Goal: Information Seeking & Learning: Check status

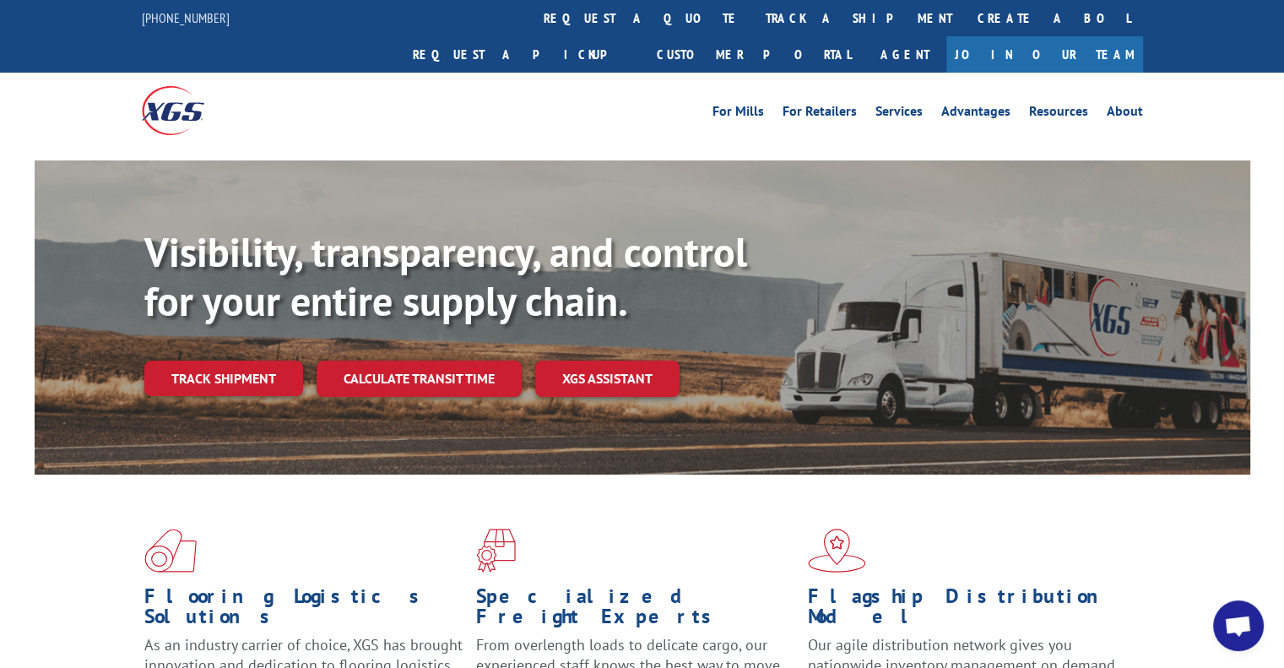
click at [753, 30] on link "track a shipment" at bounding box center [859, 18] width 212 height 36
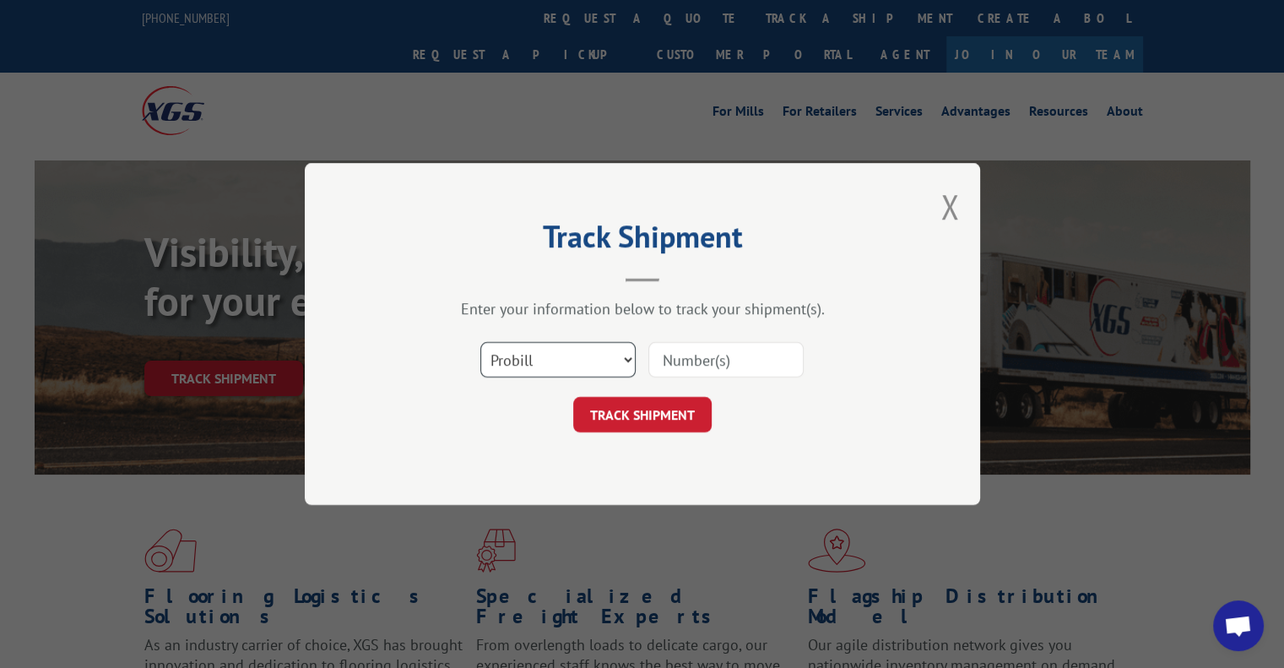
click at [585, 365] on select "Select category... Probill BOL PO" at bounding box center [557, 359] width 155 height 35
select select "bol"
click at [480, 342] on select "Select category... Probill BOL PO" at bounding box center [557, 359] width 155 height 35
click at [689, 347] on input at bounding box center [725, 359] width 155 height 35
paste input "985874"
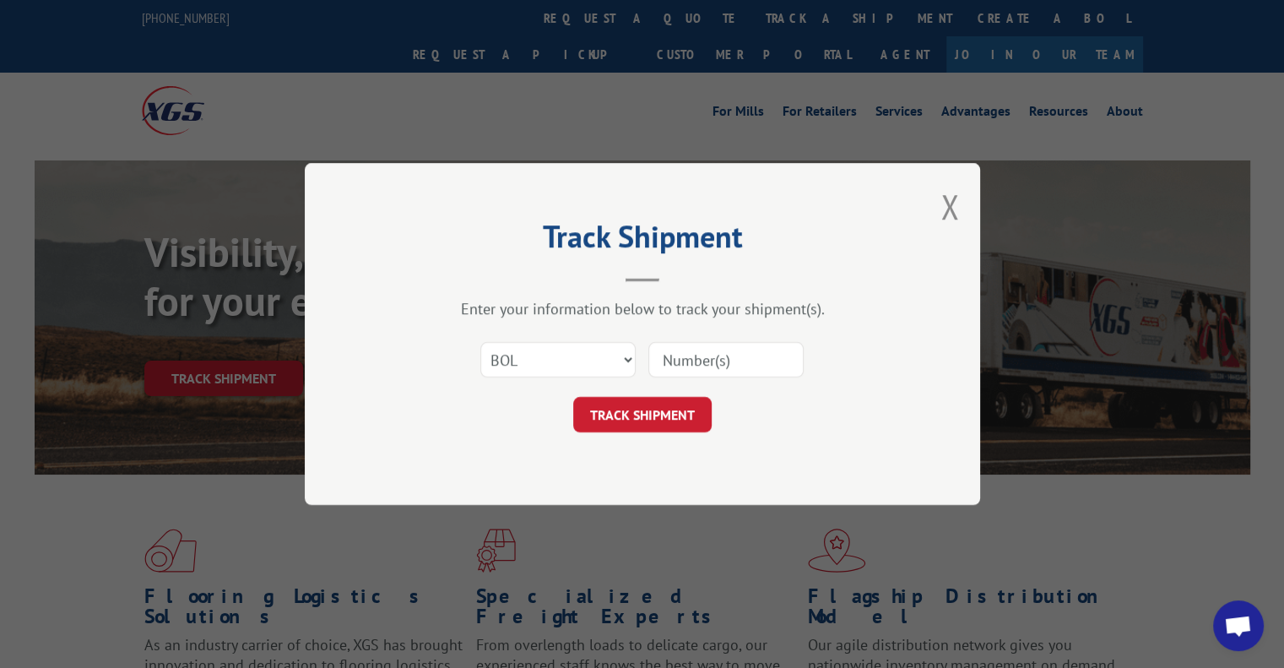
type input "985874"
click button "TRACK SHIPMENT" at bounding box center [642, 414] width 138 height 35
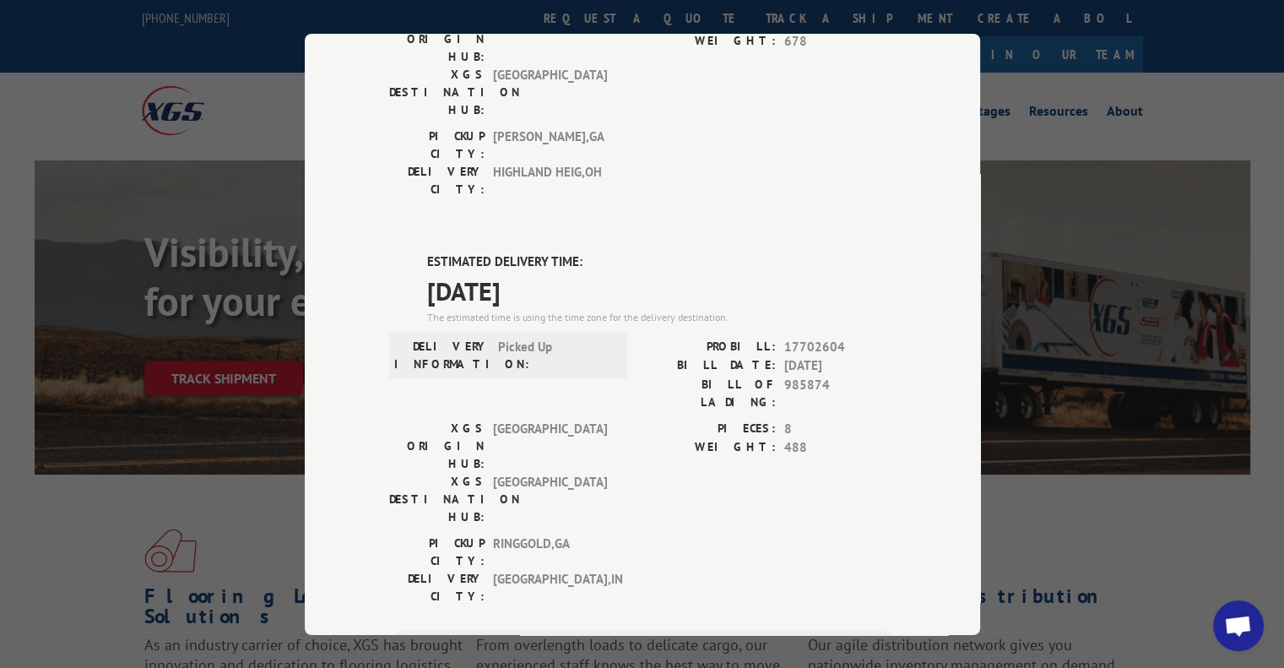
scroll to position [280, 0]
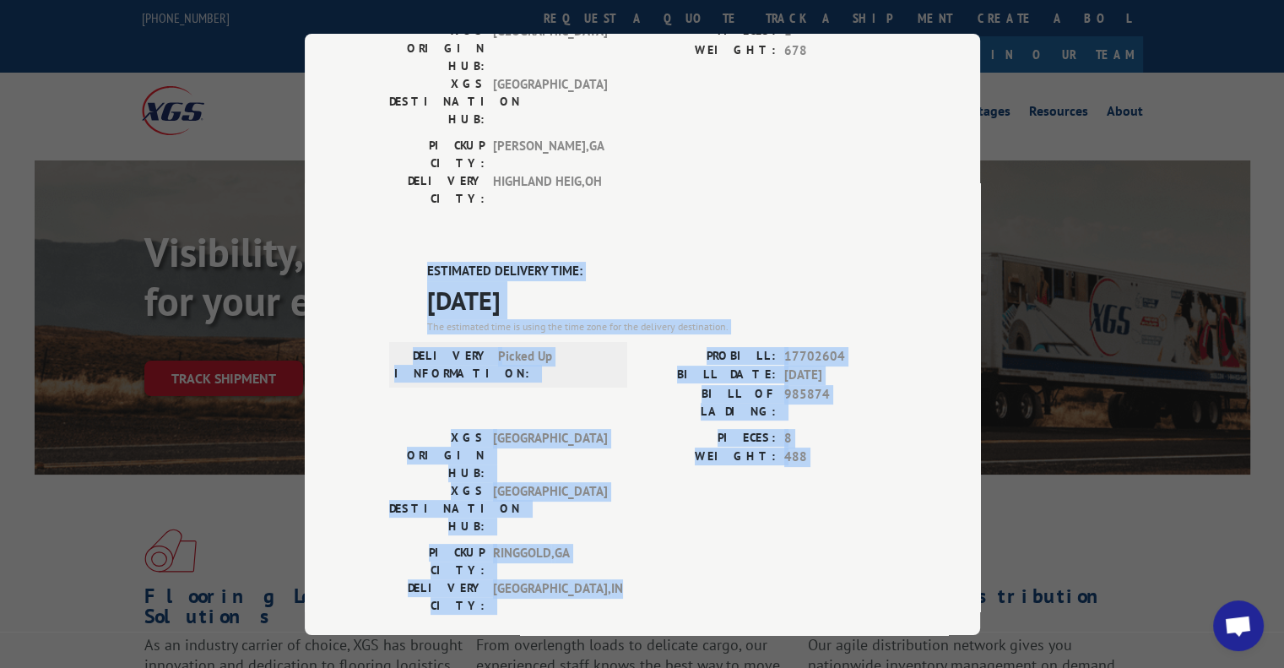
drag, startPoint x: 415, startPoint y: 161, endPoint x: 758, endPoint y: 409, distance: 423.0
click at [758, 409] on div "DELIVERED DELIVERY INFORMATION: [DATE] 10:28 am [PERSON_NAME] PROBILL: 17334958…" at bounding box center [642, 401] width 506 height 1025
